Goal: Entertainment & Leisure: Consume media (video, audio)

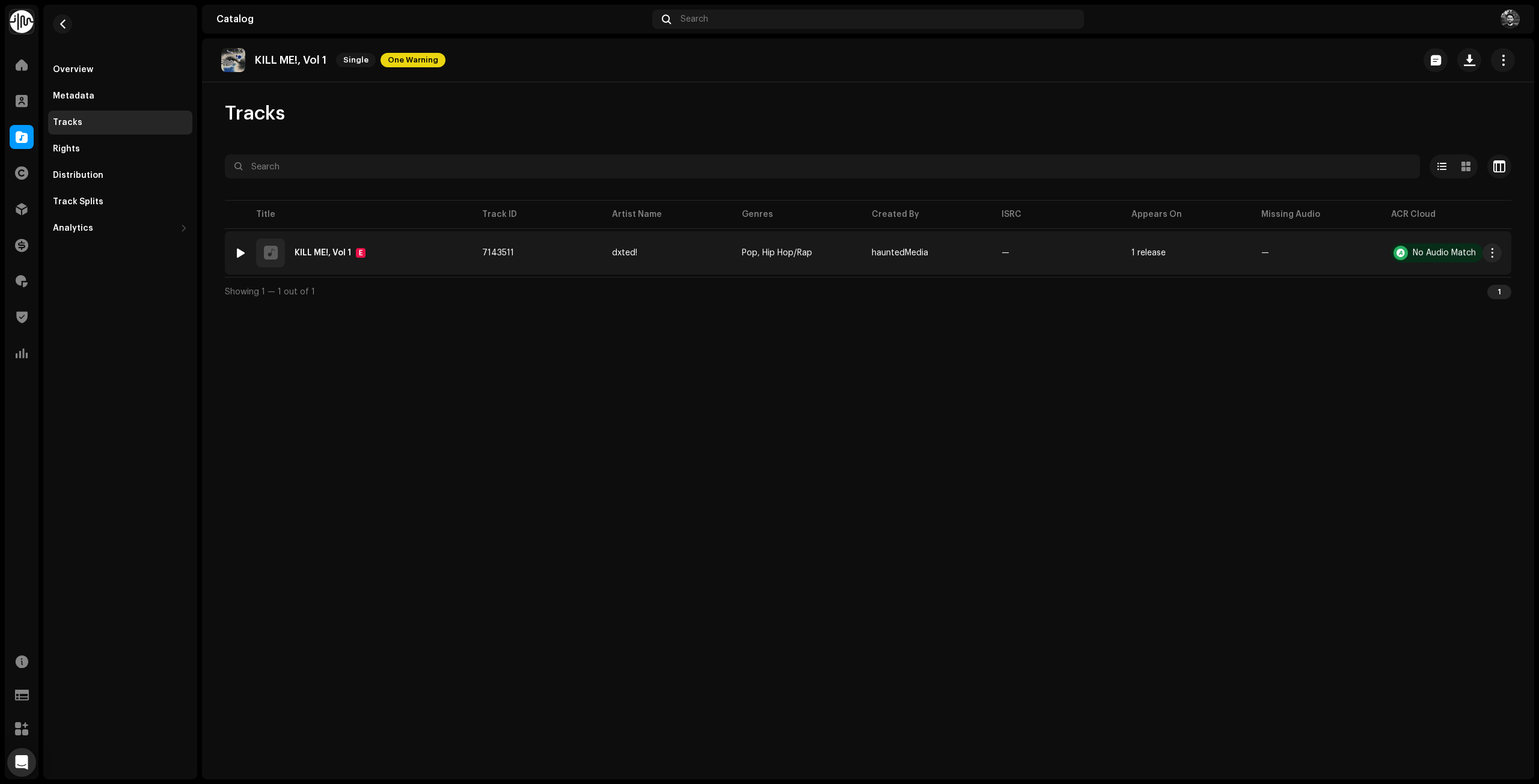
click at [565, 255] on td "7143511" at bounding box center [537, 253] width 130 height 44
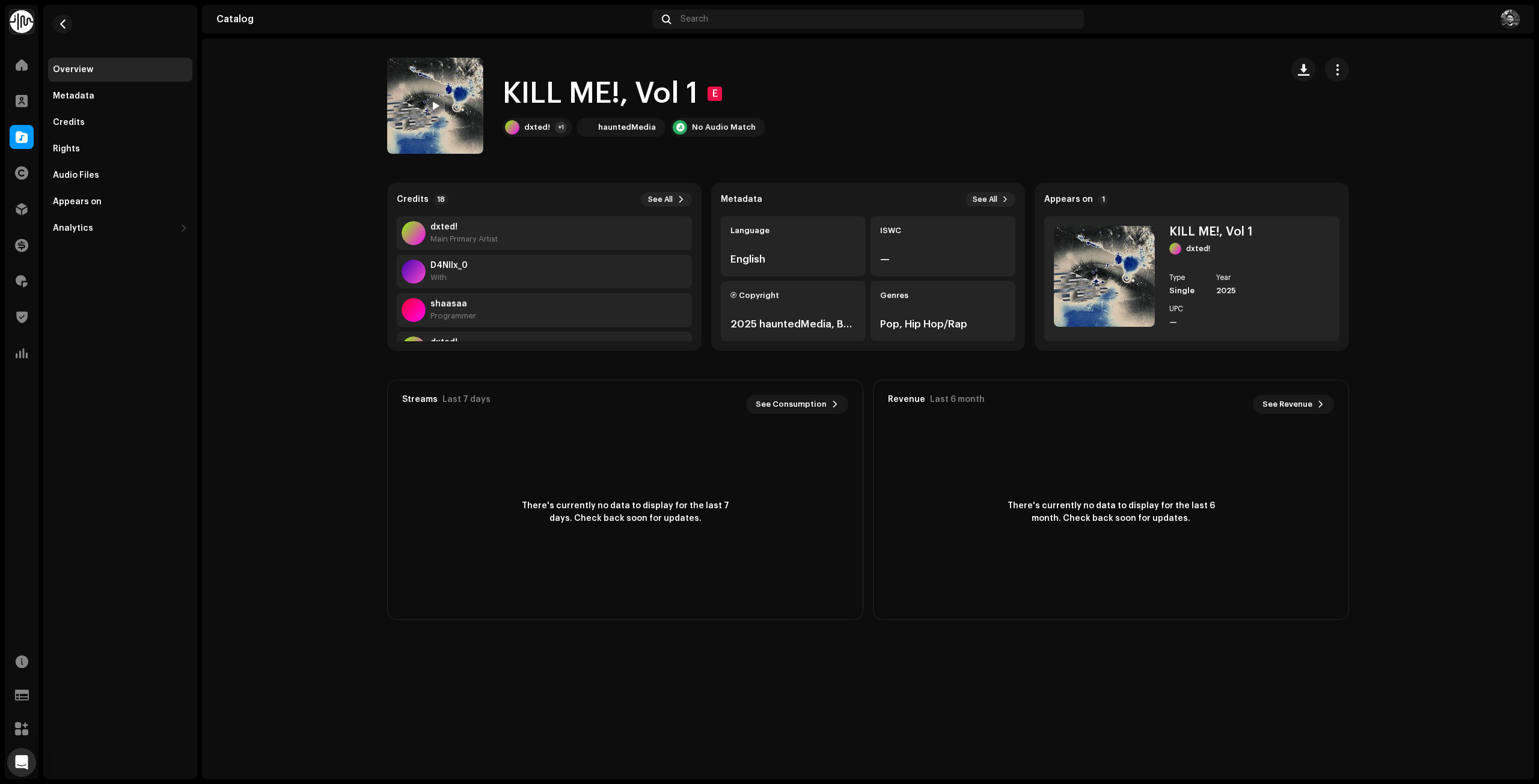
click at [435, 114] on div at bounding box center [435, 106] width 20 height 20
click at [496, 756] on div "00:02 02:28" at bounding box center [906, 754] width 1101 height 9
click at [500, 757] on div "00:03 02:28" at bounding box center [906, 754] width 1101 height 9
click at [509, 757] on div "00:03 02:28" at bounding box center [906, 754] width 1101 height 9
click at [333, 752] on div at bounding box center [327, 755] width 20 height 20
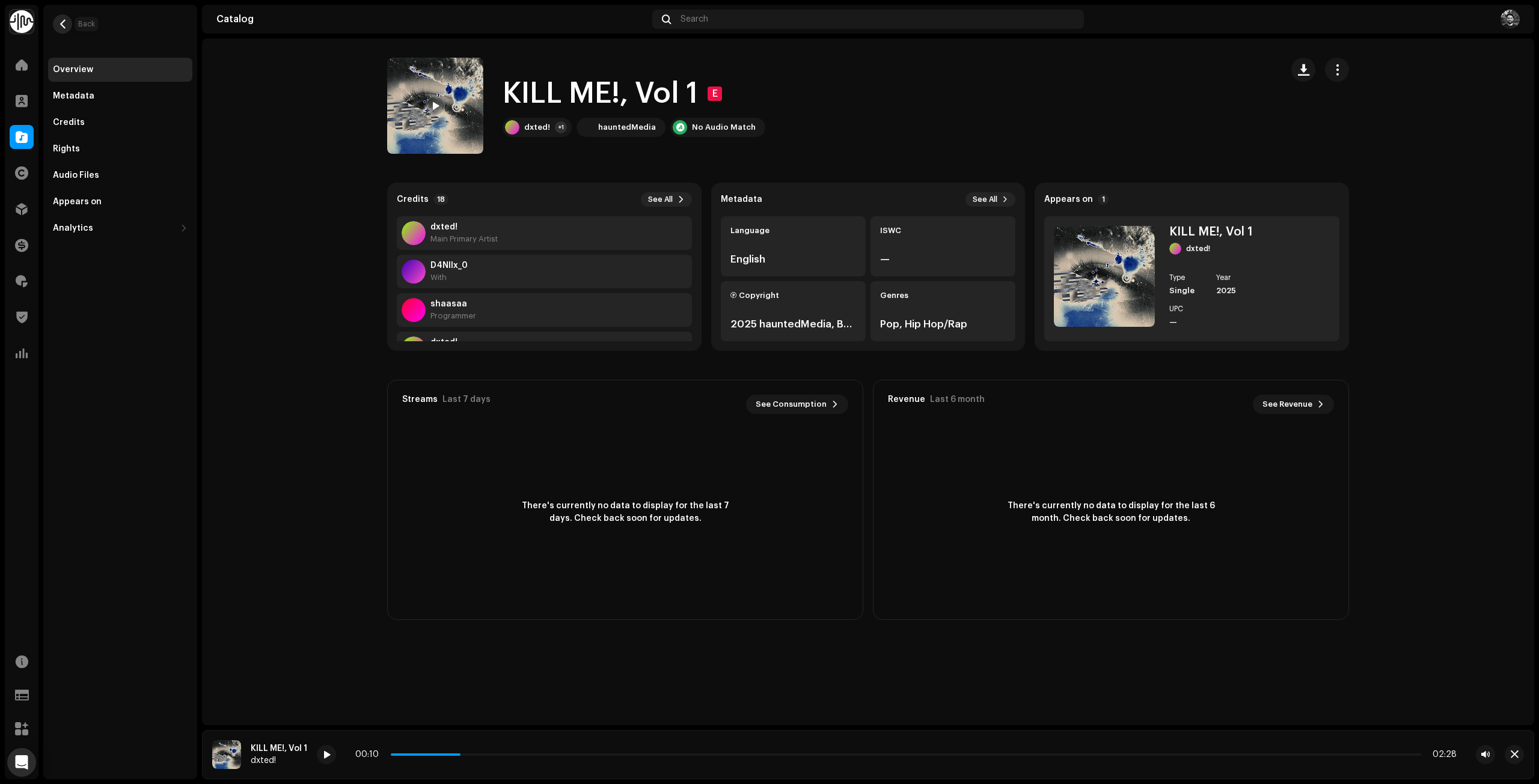
click at [58, 16] on button "button" at bounding box center [62, 24] width 20 height 20
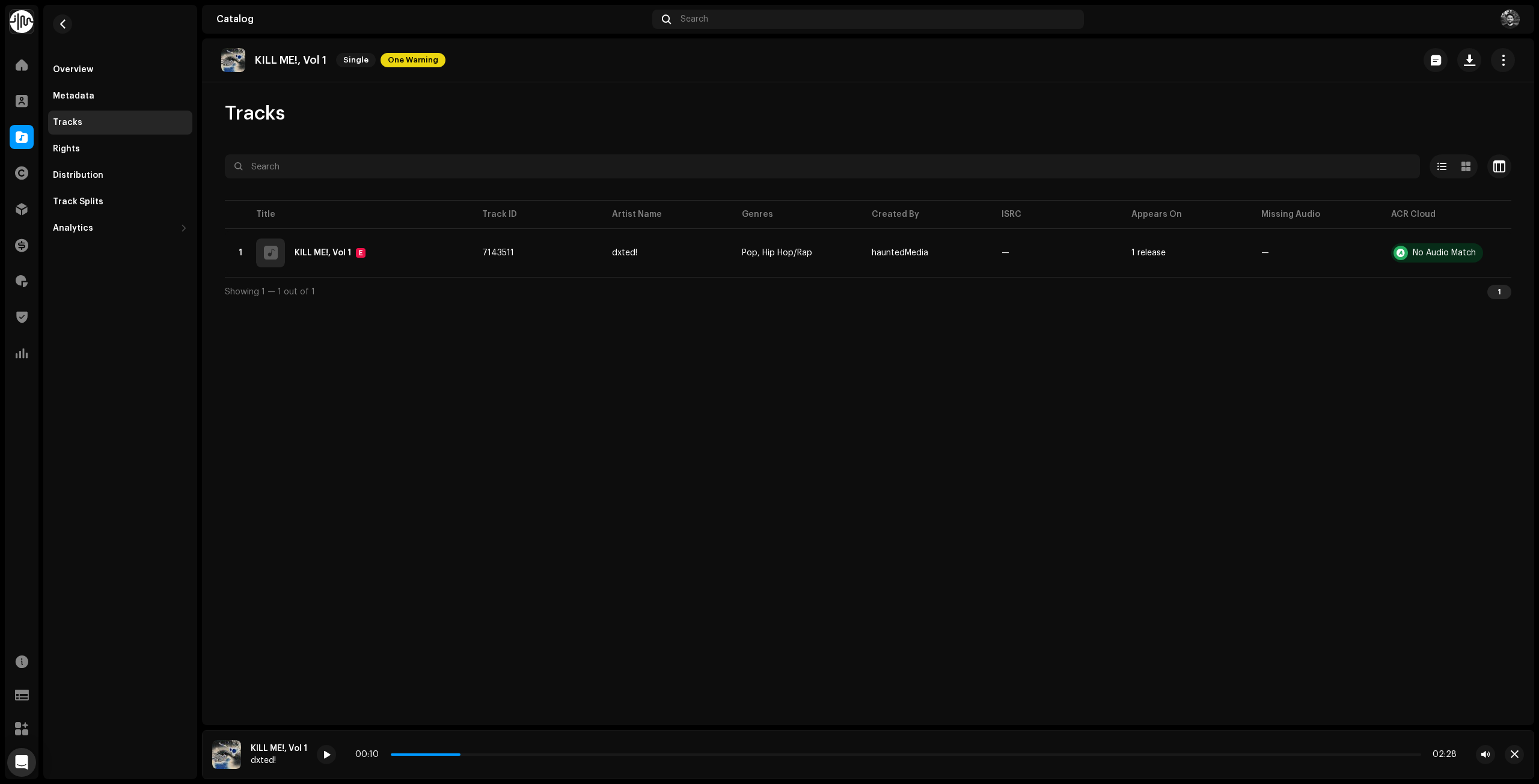
click at [539, 178] on div at bounding box center [868, 188] width 1286 height 20
